Goal: Task Accomplishment & Management: Complete application form

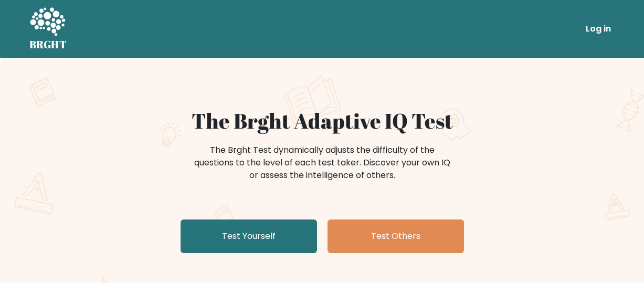
scroll to position [147, 0]
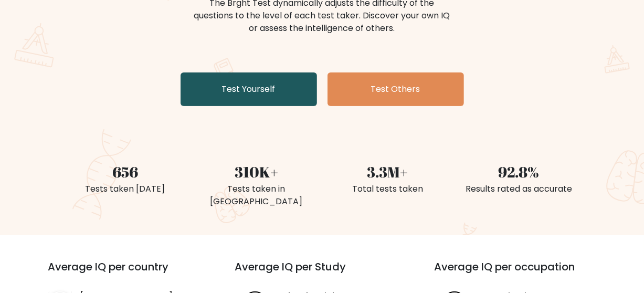
click at [284, 106] on link "Test Yourself" at bounding box center [248, 89] width 136 height 34
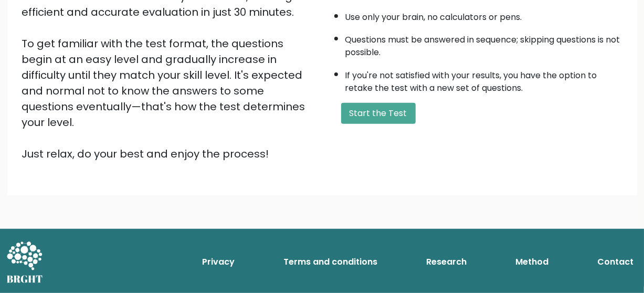
scroll to position [265, 0]
click at [360, 124] on button "Start the Test" at bounding box center [378, 113] width 74 height 21
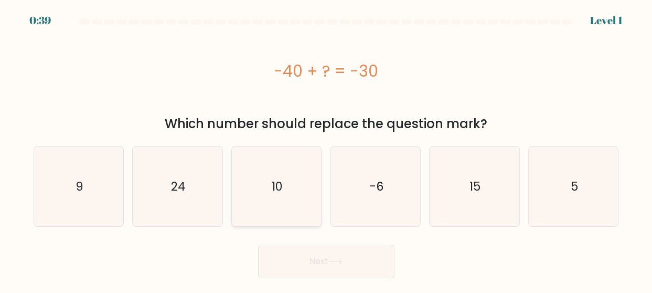
click at [307, 190] on icon "10" at bounding box center [277, 186] width 80 height 80
click at [326, 149] on input "c. 10" at bounding box center [326, 147] width 1 height 3
radio input "true"
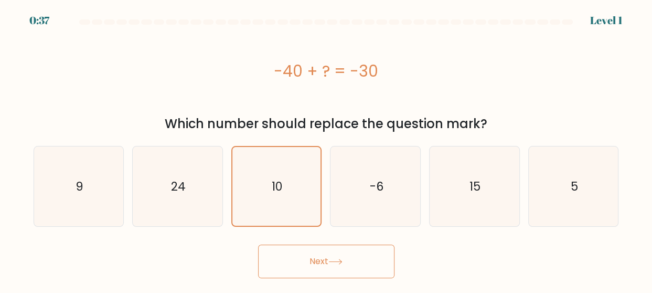
click at [330, 261] on button "Next" at bounding box center [326, 261] width 136 height 34
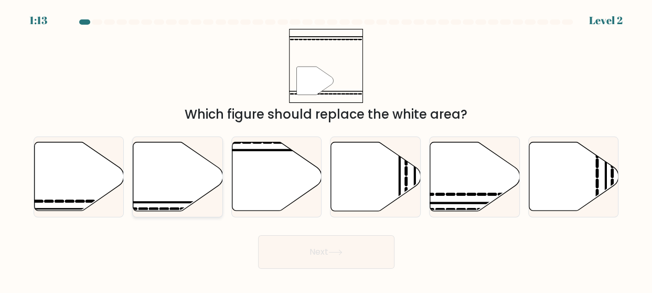
click at [182, 191] on icon at bounding box center [178, 176] width 90 height 69
click at [326, 149] on input "b." at bounding box center [326, 147] width 1 height 3
radio input "true"
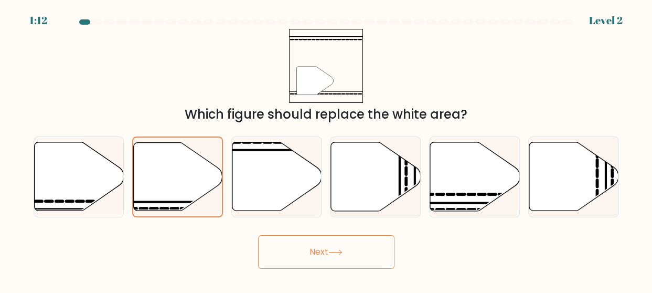
click at [353, 265] on button "Next" at bounding box center [326, 252] width 136 height 34
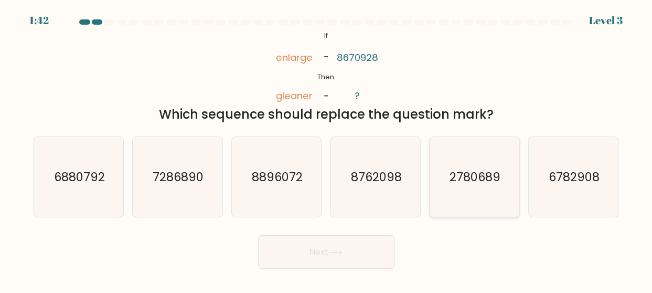
click at [481, 179] on text "2780689" at bounding box center [475, 176] width 51 height 17
click at [327, 149] on input "e. 2780689" at bounding box center [326, 147] width 1 height 3
radio input "true"
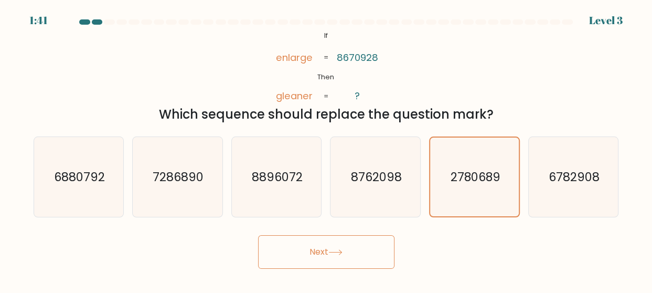
click at [344, 246] on button "Next" at bounding box center [326, 252] width 136 height 34
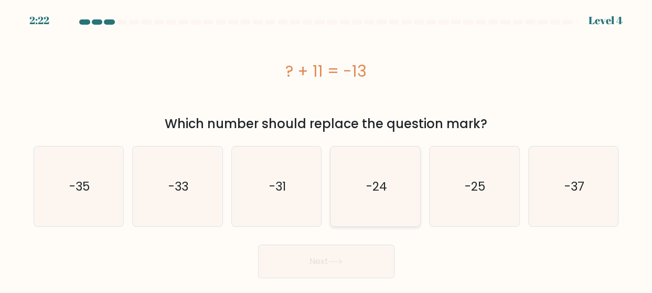
click at [384, 192] on text "-24" at bounding box center [376, 186] width 21 height 17
click at [327, 149] on input "d. -24" at bounding box center [326, 147] width 1 height 3
radio input "true"
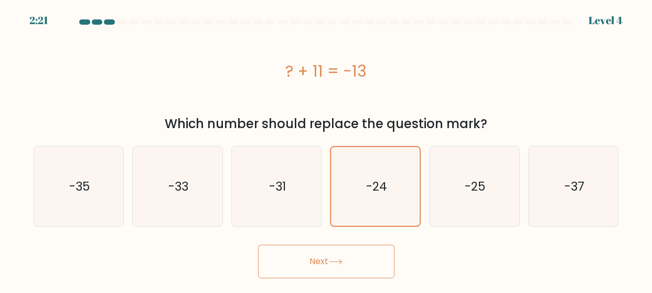
click at [335, 264] on icon at bounding box center [335, 262] width 14 height 6
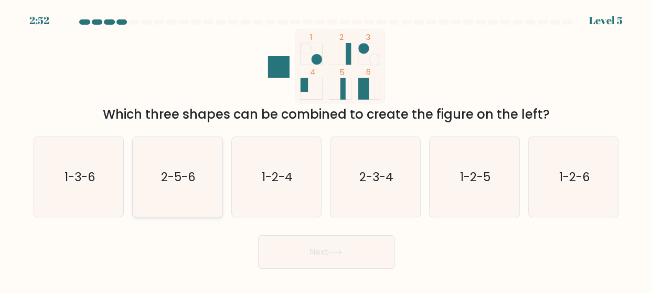
click at [183, 208] on icon "2-5-6" at bounding box center [177, 177] width 80 height 80
click at [326, 149] on input "b. 2-5-6" at bounding box center [326, 147] width 1 height 3
radio input "true"
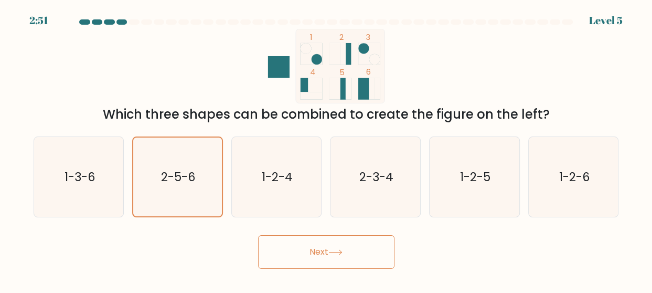
click at [354, 259] on button "Next" at bounding box center [326, 252] width 136 height 34
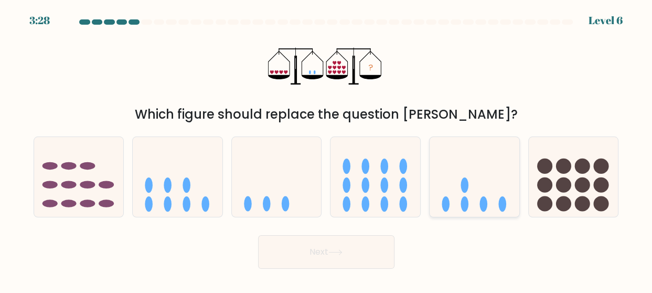
click at [499, 208] on ellipse at bounding box center [502, 203] width 8 height 15
click at [327, 149] on input "e." at bounding box center [326, 147] width 1 height 3
radio input "true"
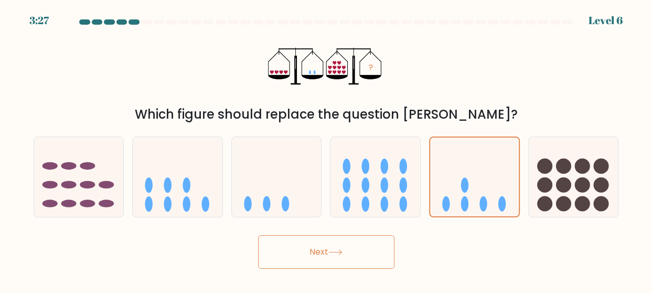
click at [361, 253] on button "Next" at bounding box center [326, 252] width 136 height 34
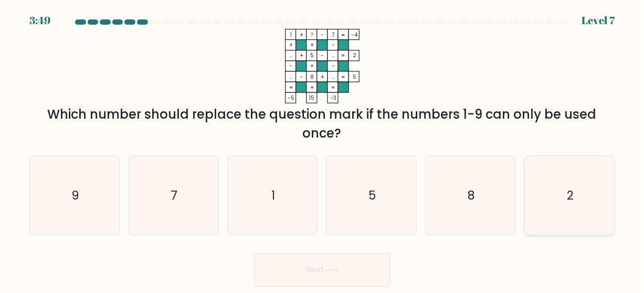
click at [559, 207] on icon "2" at bounding box center [569, 195] width 79 height 79
click at [323, 149] on input "f. 2" at bounding box center [322, 147] width 1 height 3
radio input "true"
click at [312, 285] on button "Next" at bounding box center [322, 270] width 136 height 34
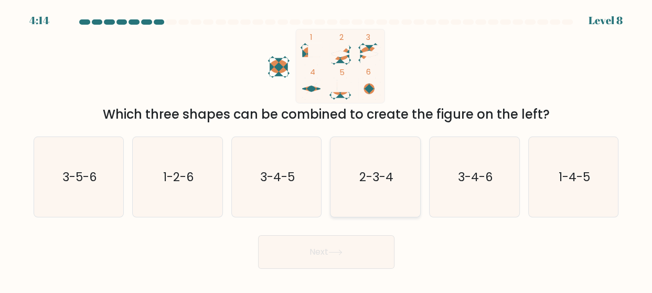
click at [368, 203] on icon "2-3-4" at bounding box center [376, 177] width 80 height 80
click at [327, 149] on input "d. 2-3-4" at bounding box center [326, 147] width 1 height 3
radio input "true"
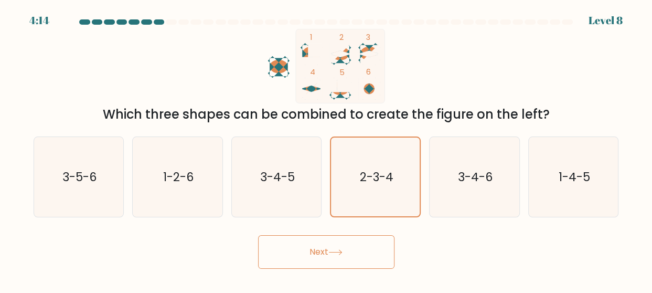
click at [365, 258] on button "Next" at bounding box center [326, 252] width 136 height 34
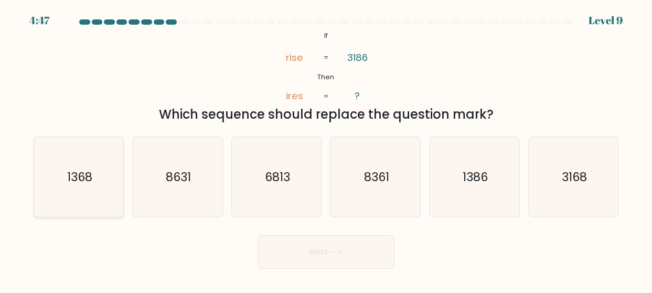
click at [100, 184] on icon "1368" at bounding box center [79, 177] width 80 height 80
click at [326, 149] on input "a. 1368" at bounding box center [326, 147] width 1 height 3
radio input "true"
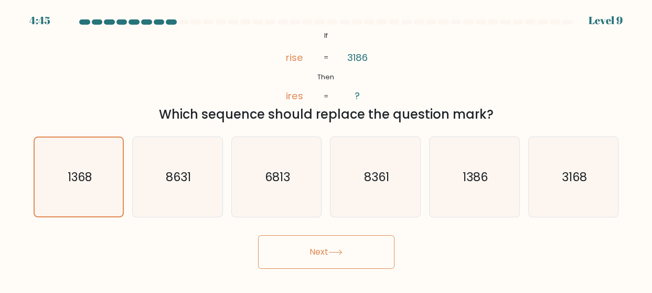
click at [344, 265] on button "Next" at bounding box center [326, 252] width 136 height 34
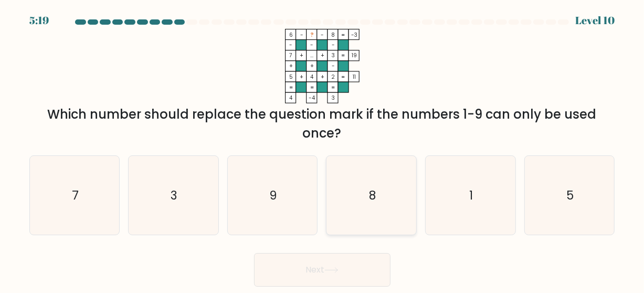
scroll to position [5, 0]
click at [465, 209] on icon "1" at bounding box center [470, 195] width 79 height 79
click at [323, 149] on input "e. 1" at bounding box center [322, 147] width 1 height 3
radio input "true"
click at [350, 266] on button "Next" at bounding box center [322, 270] width 136 height 34
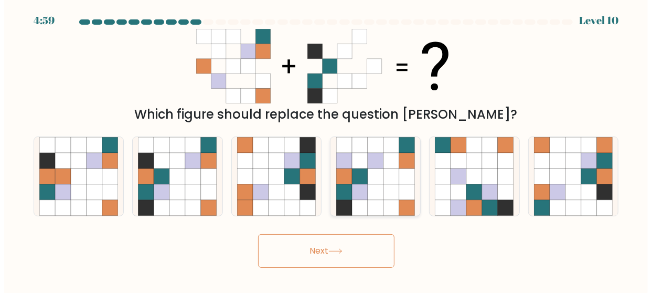
scroll to position [0, 0]
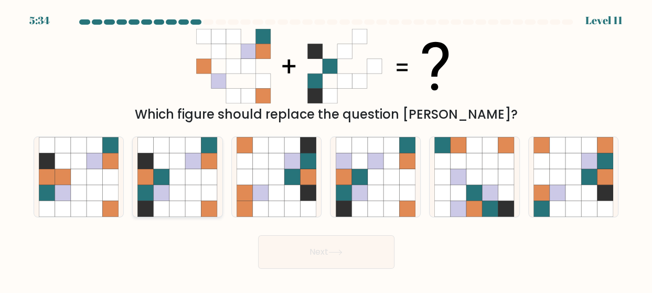
click at [175, 215] on icon at bounding box center [177, 208] width 16 height 16
click at [326, 149] on input "b." at bounding box center [326, 147] width 1 height 3
radio input "true"
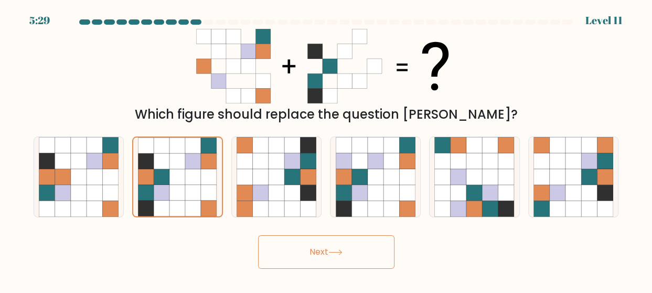
click at [336, 265] on button "Next" at bounding box center [326, 252] width 136 height 34
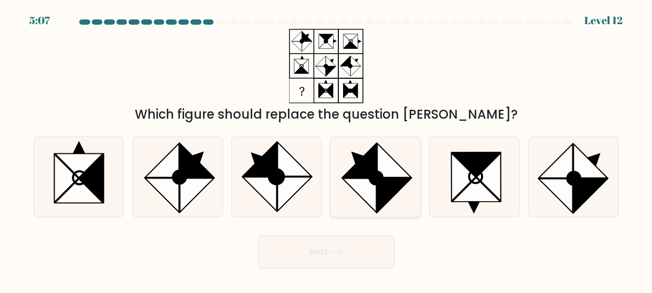
click at [379, 199] on icon at bounding box center [394, 195] width 34 height 34
click at [327, 149] on input "d." at bounding box center [326, 147] width 1 height 3
radio input "true"
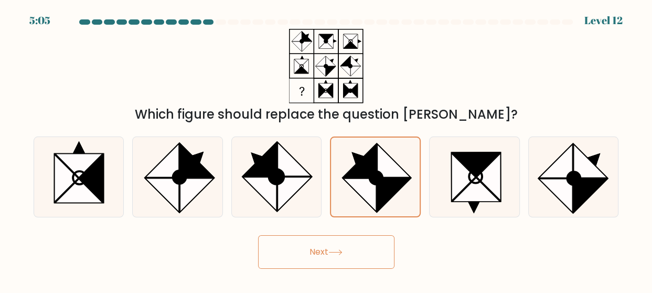
click at [355, 263] on button "Next" at bounding box center [326, 252] width 136 height 34
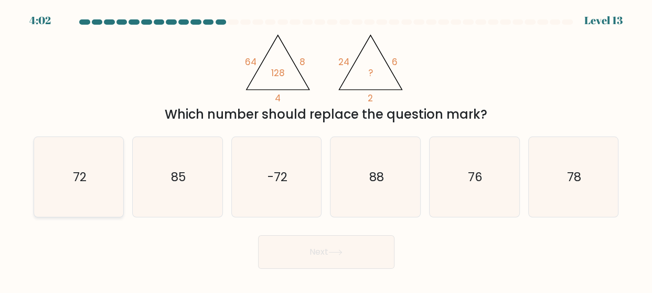
click at [82, 190] on icon "72" at bounding box center [79, 177] width 80 height 80
click at [326, 149] on input "a. 72" at bounding box center [326, 147] width 1 height 3
radio input "true"
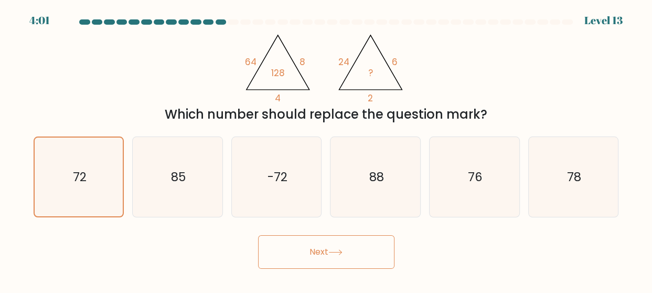
click at [305, 267] on button "Next" at bounding box center [326, 252] width 136 height 34
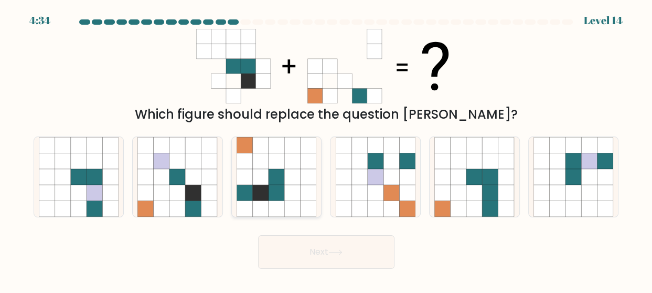
click at [296, 200] on icon at bounding box center [292, 193] width 16 height 16
click at [326, 149] on input "c." at bounding box center [326, 147] width 1 height 3
radio input "true"
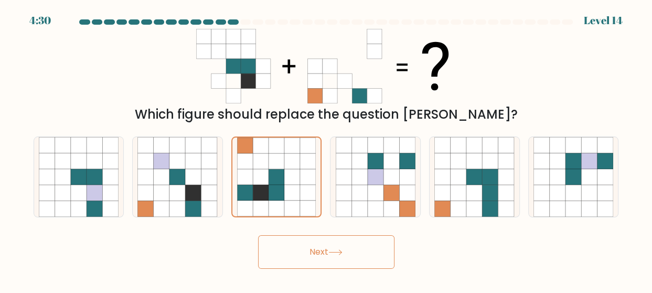
click at [322, 265] on button "Next" at bounding box center [326, 252] width 136 height 34
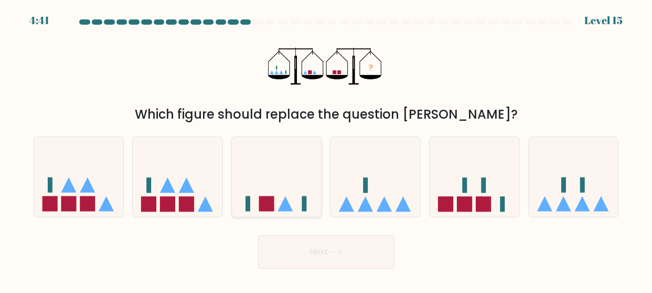
click at [275, 182] on icon at bounding box center [277, 177] width 90 height 74
click at [326, 149] on input "c." at bounding box center [326, 147] width 1 height 3
radio input "true"
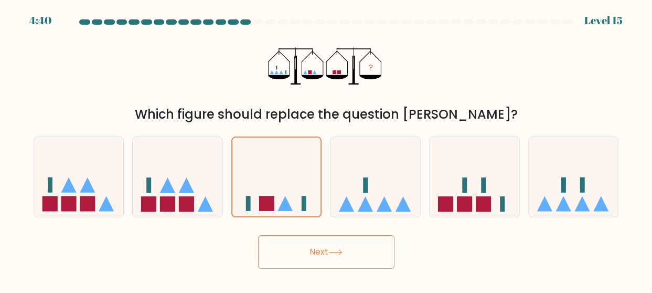
click at [359, 254] on button "Next" at bounding box center [326, 252] width 136 height 34
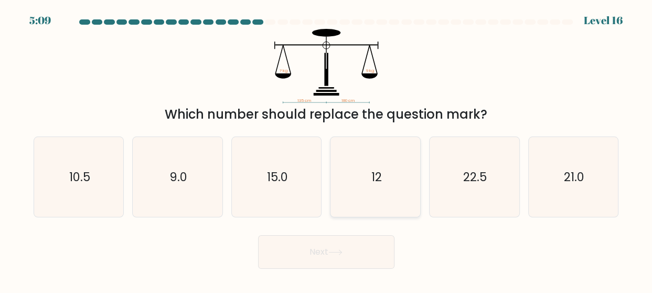
click at [375, 192] on icon "12" at bounding box center [376, 177] width 80 height 80
click at [327, 149] on input "d. 12" at bounding box center [326, 147] width 1 height 3
radio input "true"
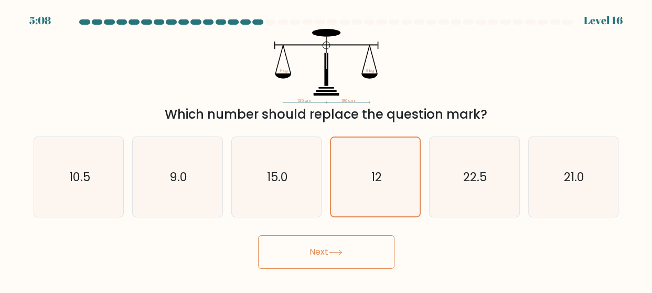
click at [359, 251] on button "Next" at bounding box center [326, 252] width 136 height 34
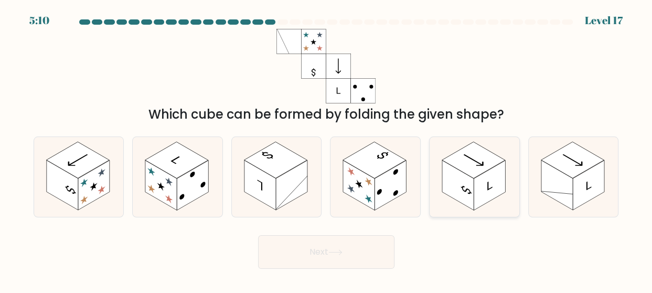
click at [469, 193] on rect at bounding box center [457, 185] width 31 height 50
click at [327, 149] on input "e." at bounding box center [326, 147] width 1 height 3
radio input "true"
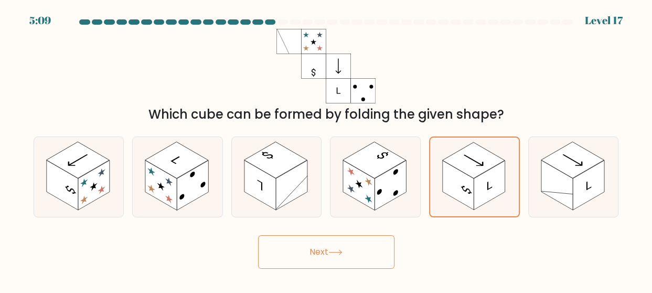
drag, startPoint x: 397, startPoint y: 272, endPoint x: 373, endPoint y: 260, distance: 27.2
click at [373, 260] on div "Next" at bounding box center [326, 249] width 598 height 39
click at [373, 260] on button "Next" at bounding box center [326, 252] width 136 height 34
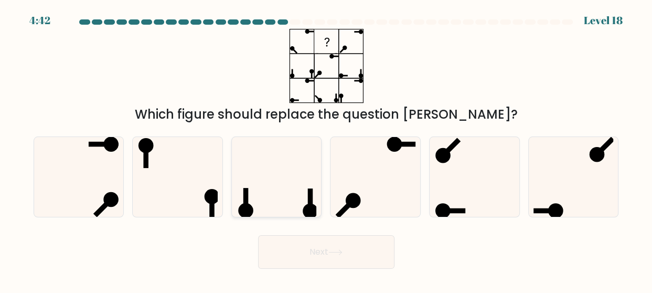
click at [285, 203] on icon at bounding box center [277, 177] width 80 height 80
click at [326, 149] on input "c." at bounding box center [326, 147] width 1 height 3
radio input "true"
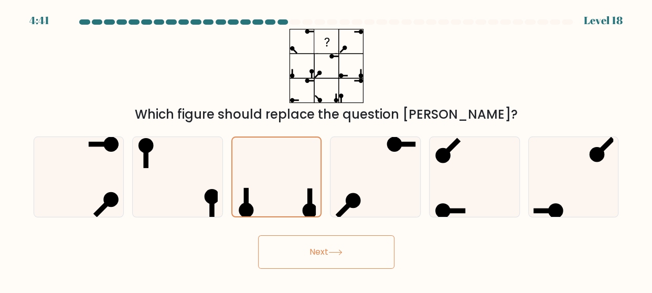
click at [342, 253] on button "Next" at bounding box center [326, 252] width 136 height 34
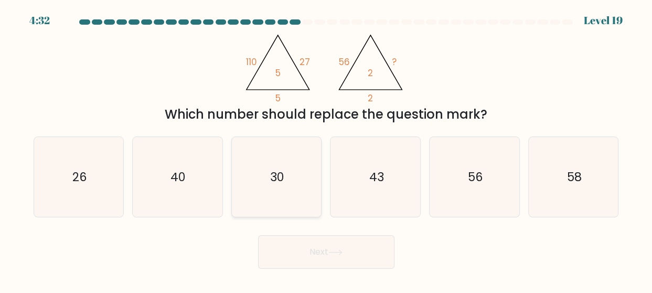
click at [310, 171] on icon "30" at bounding box center [277, 177] width 80 height 80
click at [326, 149] on input "c. 30" at bounding box center [326, 147] width 1 height 3
radio input "true"
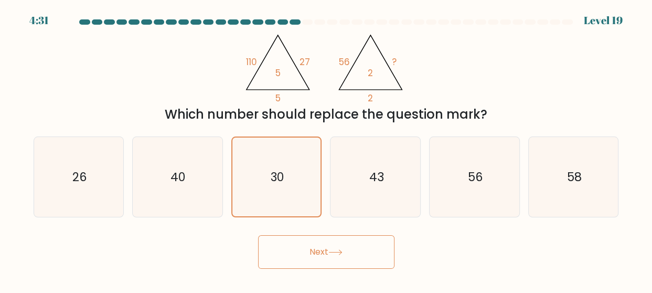
click at [362, 255] on button "Next" at bounding box center [326, 252] width 136 height 34
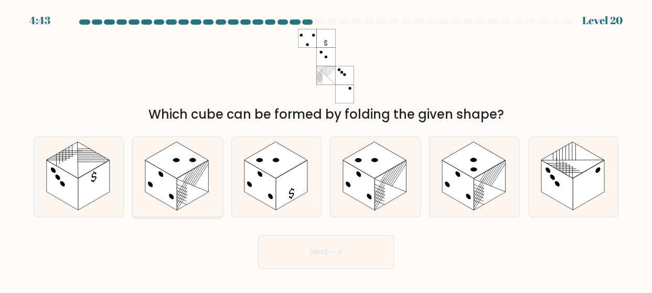
click at [189, 195] on rect at bounding box center [192, 185] width 31 height 50
click at [326, 149] on input "b." at bounding box center [326, 147] width 1 height 3
radio input "true"
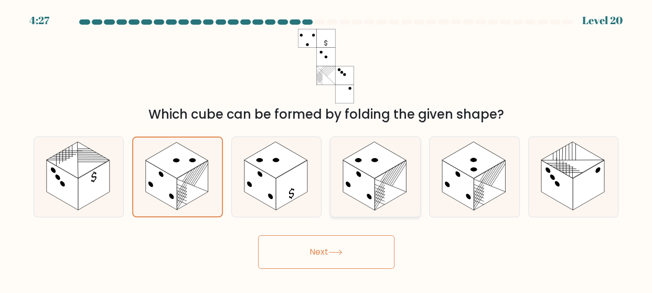
click at [373, 184] on rect at bounding box center [358, 185] width 31 height 50
click at [327, 149] on input "d." at bounding box center [326, 147] width 1 height 3
radio input "true"
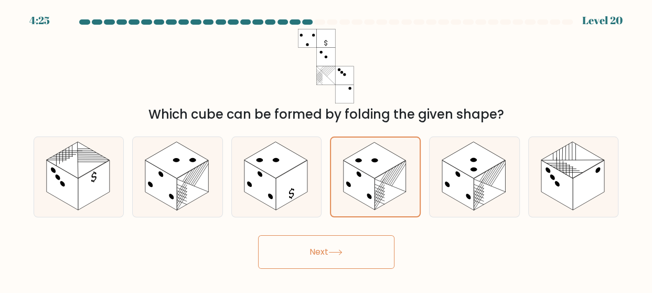
click at [332, 262] on button "Next" at bounding box center [326, 252] width 136 height 34
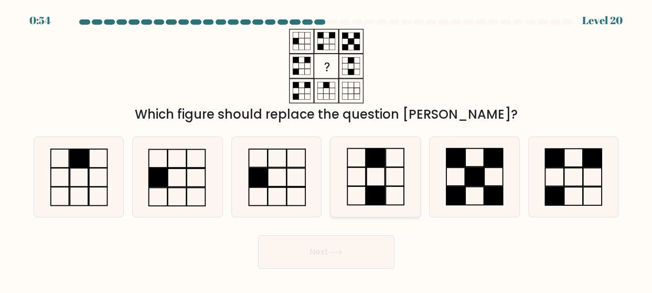
click at [401, 216] on icon at bounding box center [376, 177] width 80 height 80
click at [327, 149] on input "d." at bounding box center [326, 147] width 1 height 3
radio input "true"
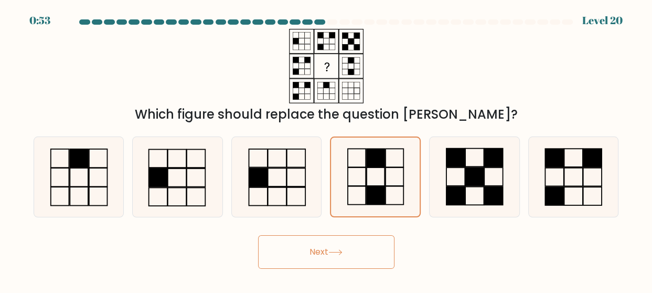
click at [343, 255] on icon at bounding box center [335, 252] width 14 height 6
